Goal: Information Seeking & Learning: Learn about a topic

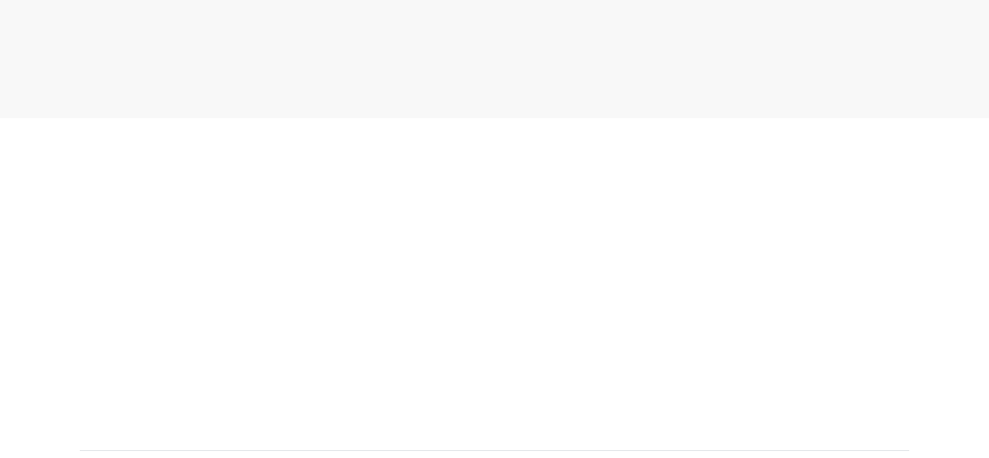
scroll to position [2769, 0]
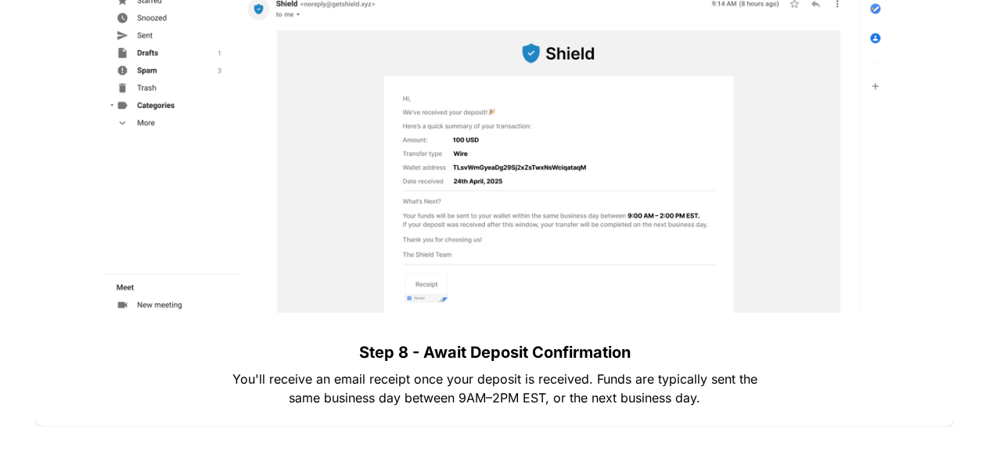
scroll to position [5838, 0]
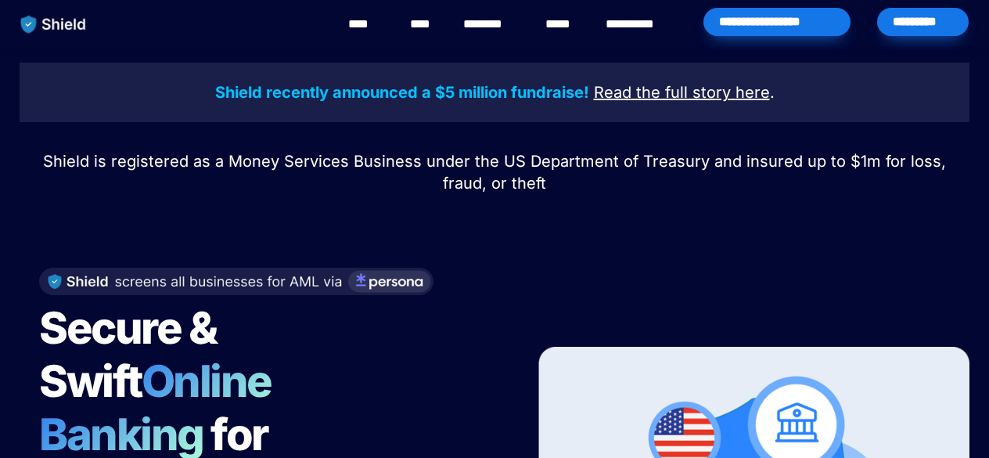
scroll to position [264, 0]
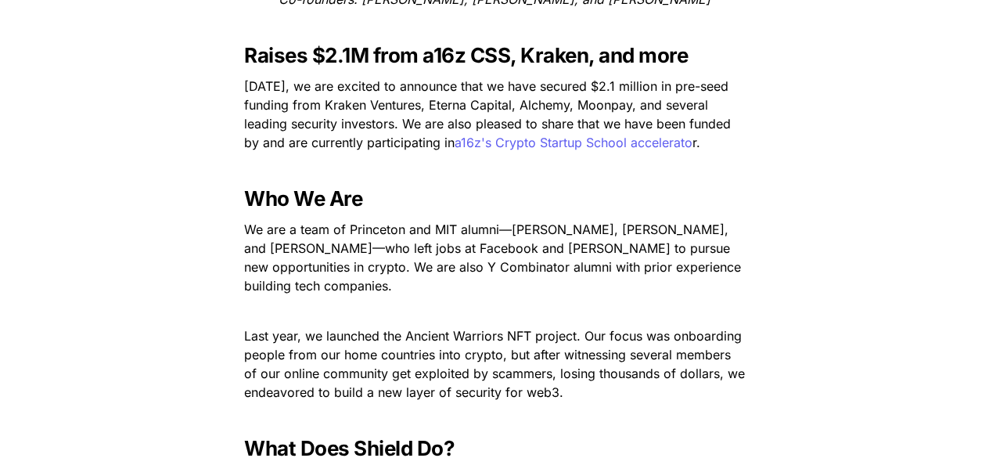
scroll to position [630, 0]
